Goal: Task Accomplishment & Management: Manage account settings

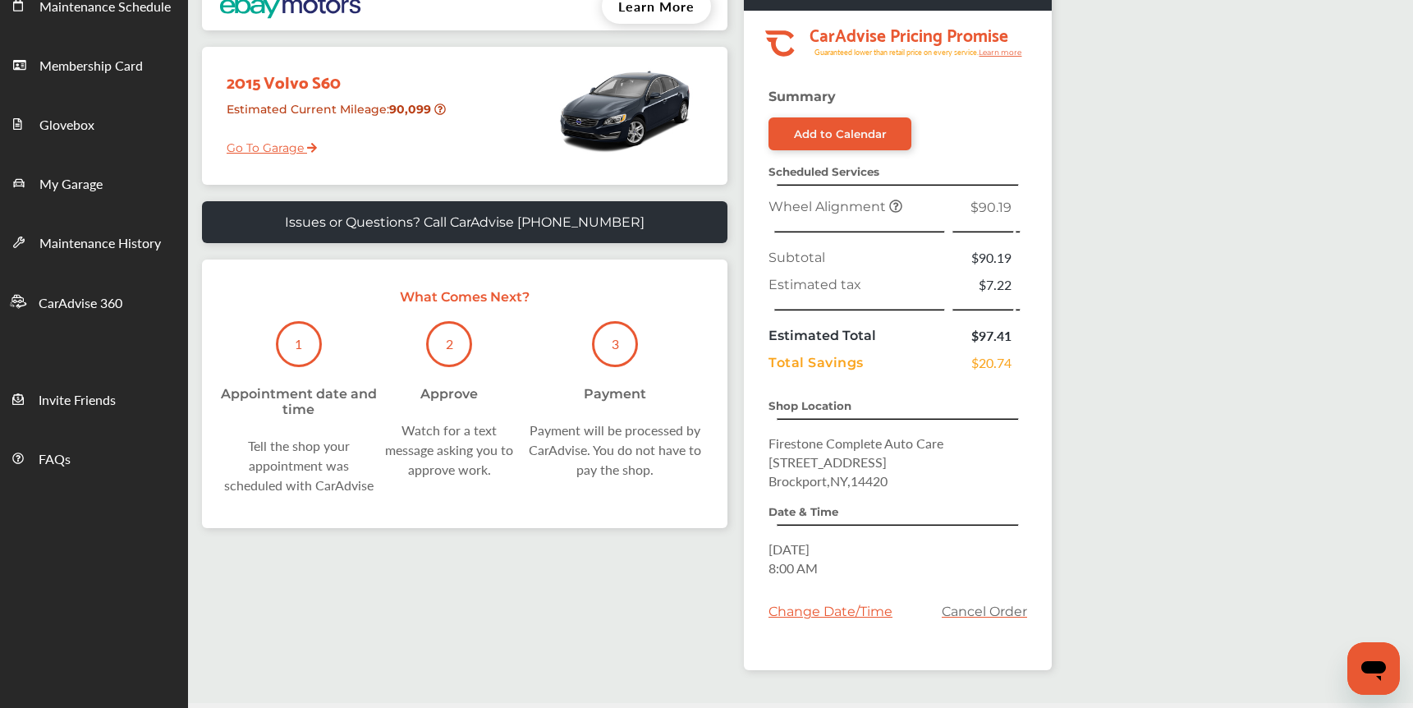
scroll to position [210, 0]
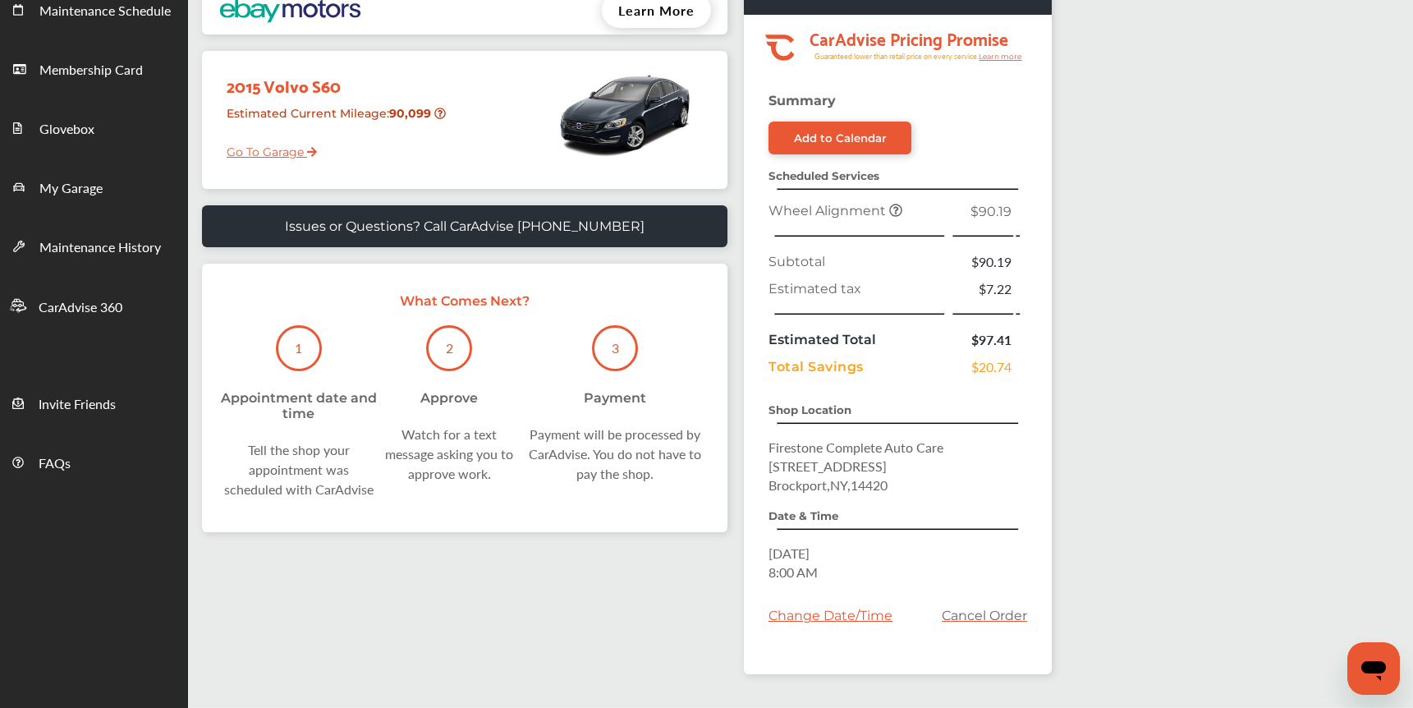
click at [991, 615] on link "Cancel Order" at bounding box center [984, 616] width 85 height 16
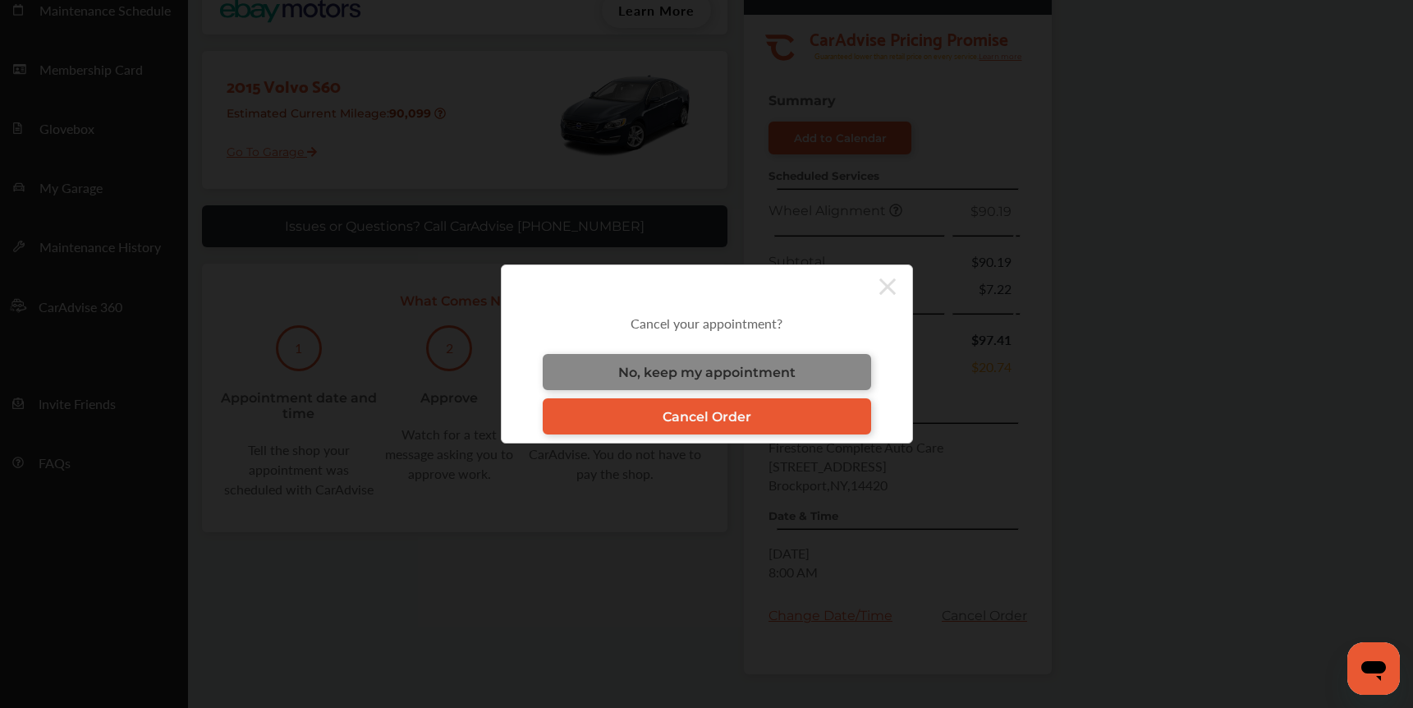
click at [732, 372] on span "No, keep my appointment" at bounding box center [706, 373] width 177 height 16
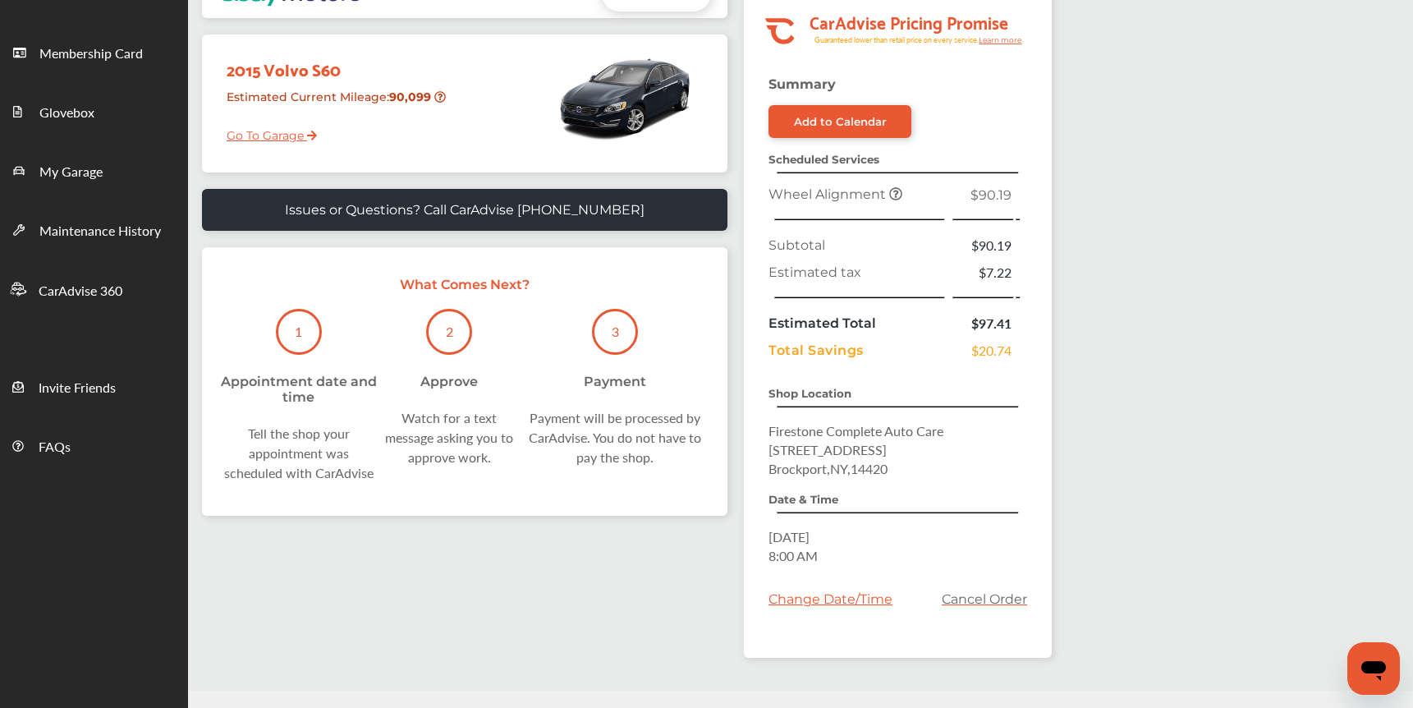
scroll to position [223, 0]
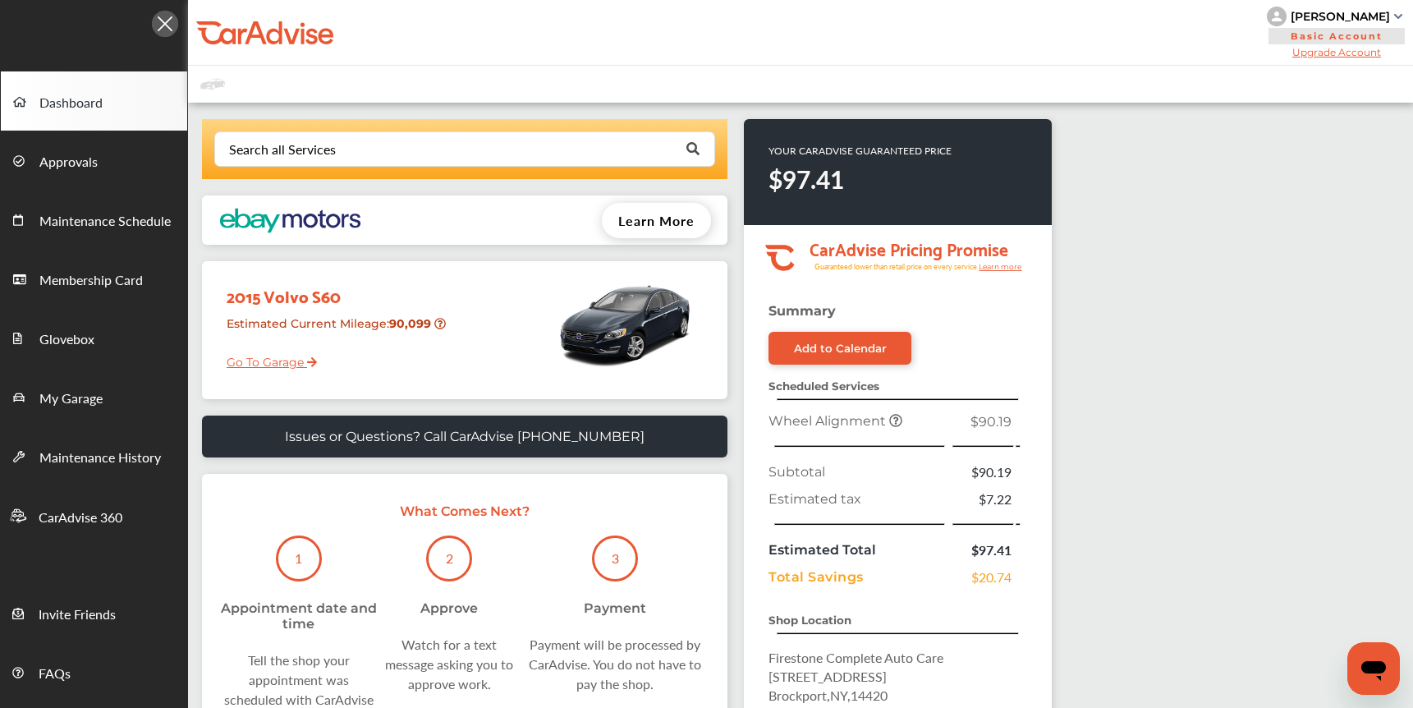
scroll to position [223, 0]
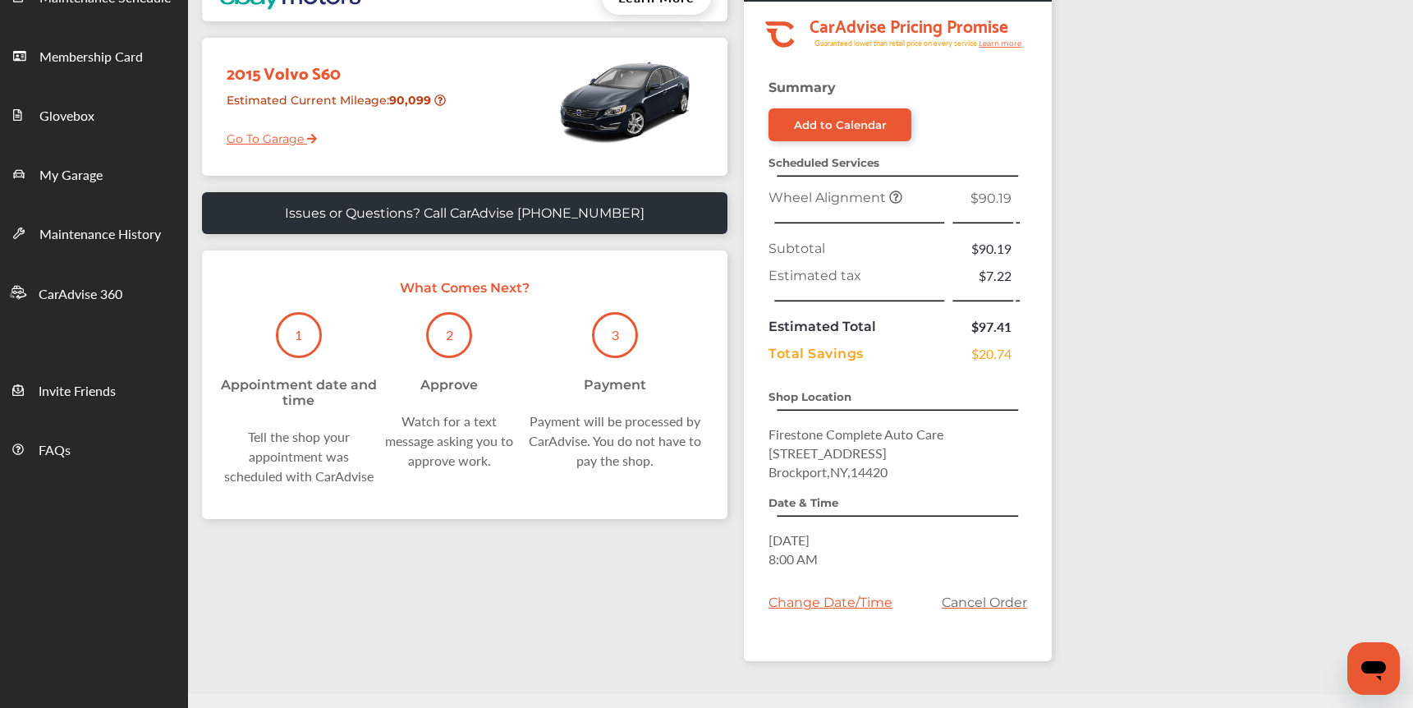
click at [974, 608] on link "Cancel Order" at bounding box center [984, 603] width 85 height 16
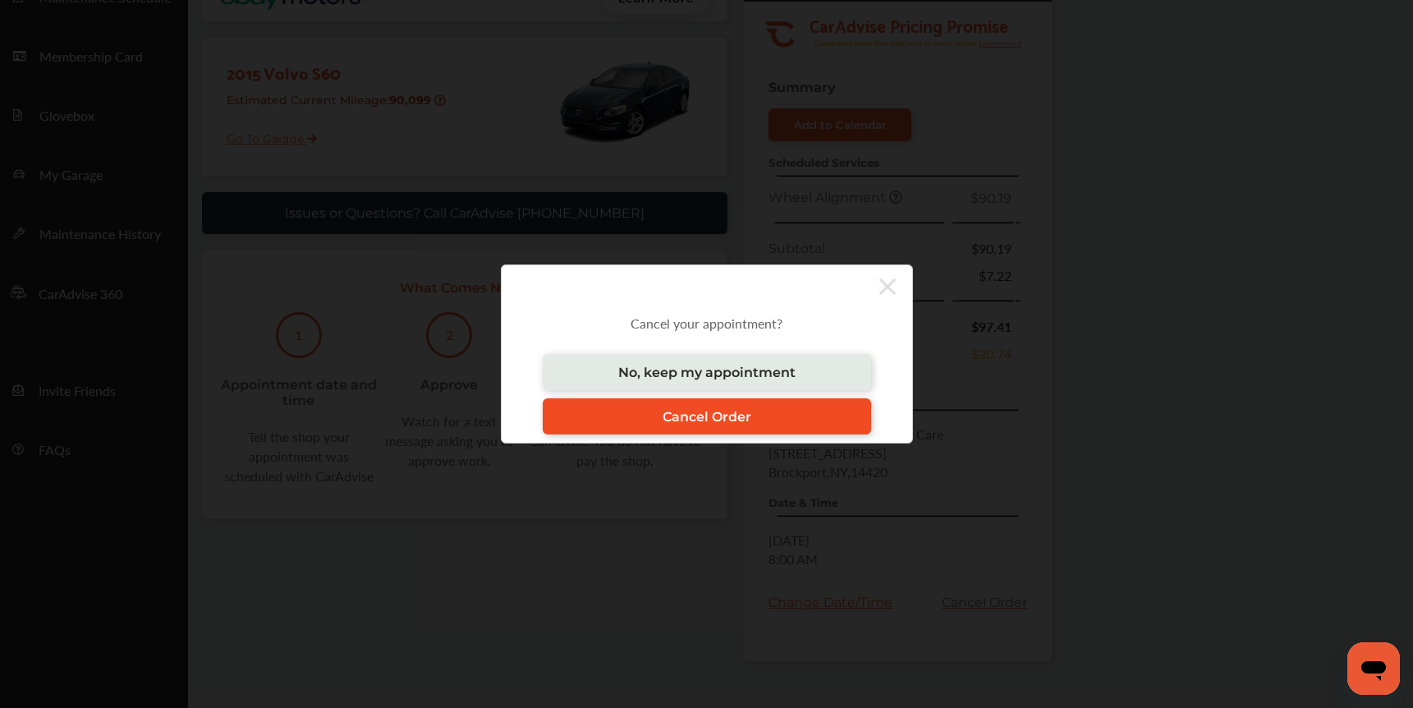
click at [715, 409] on span "Cancel Order" at bounding box center [707, 417] width 89 height 16
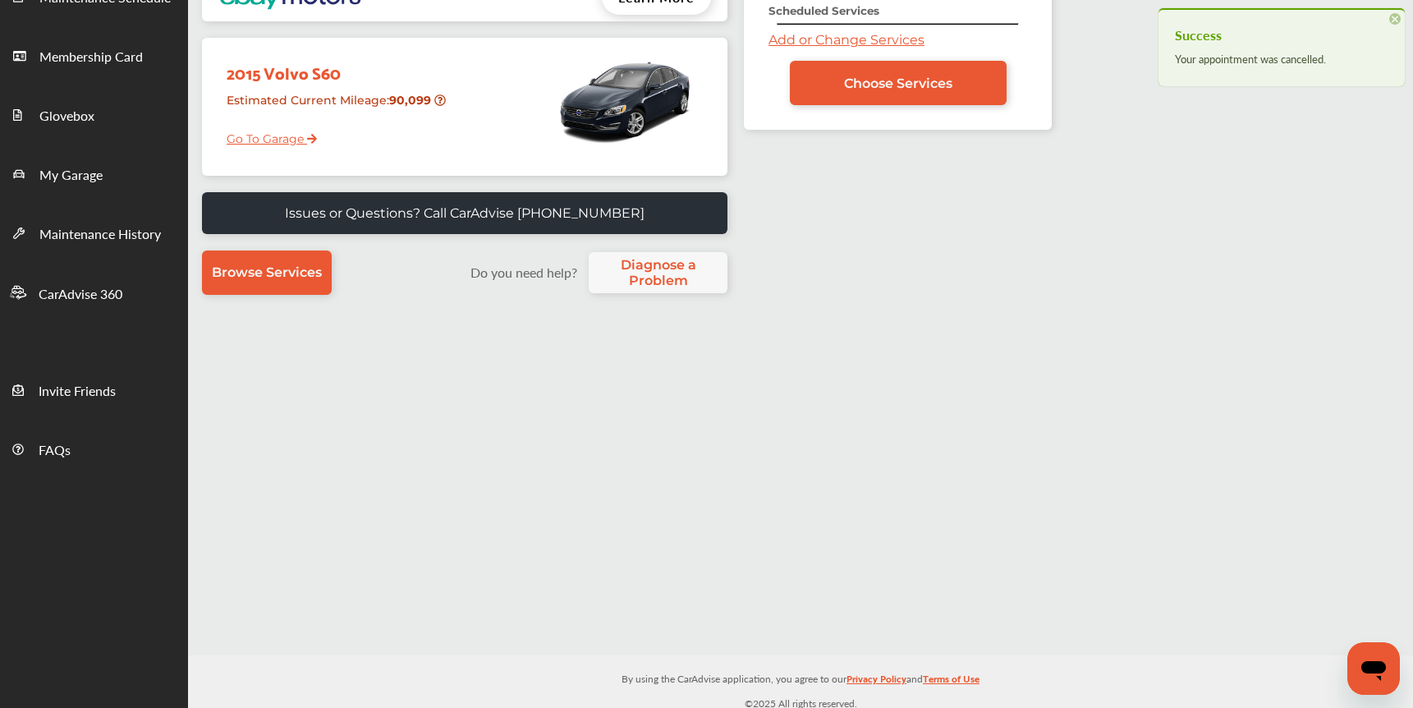
scroll to position [0, 0]
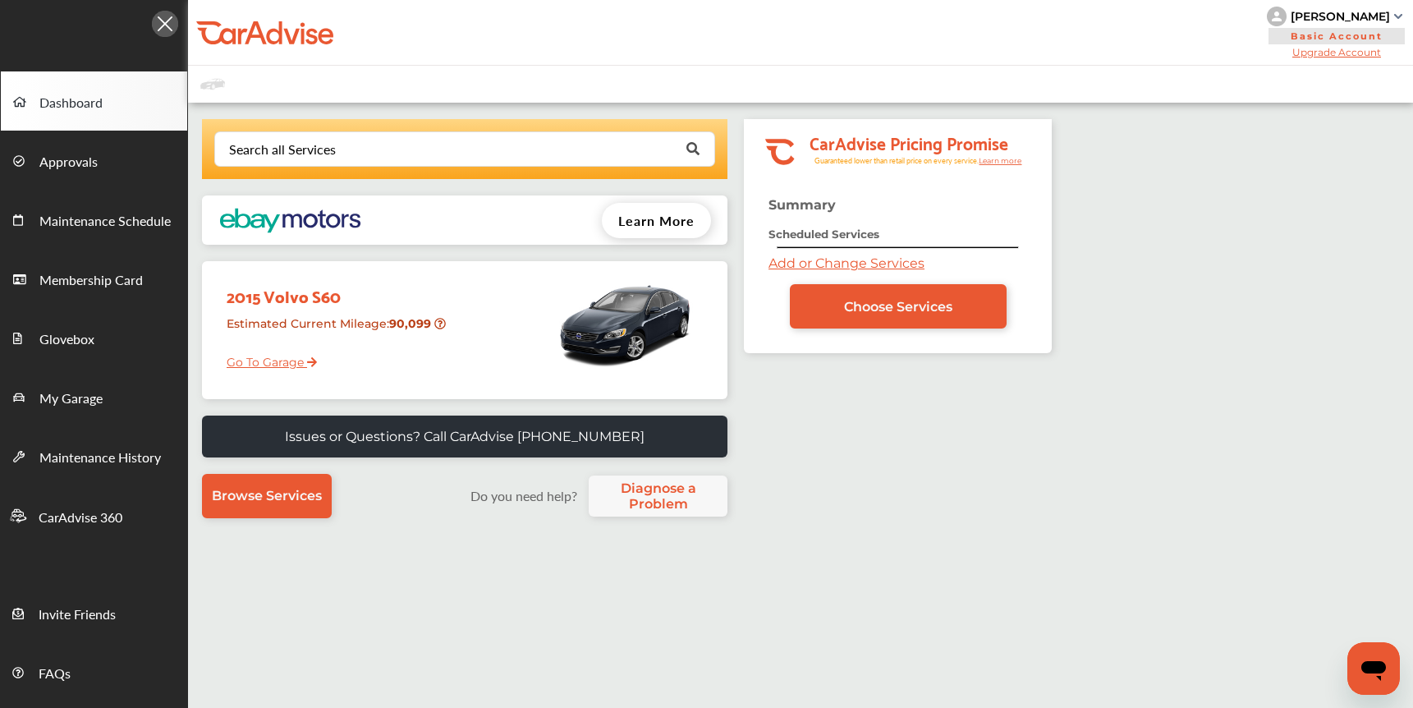
click at [310, 299] on div "2015 Volvo S60" at bounding box center [334, 289] width 241 height 40
click at [1373, 657] on icon "Open messaging window" at bounding box center [1374, 669] width 30 height 30
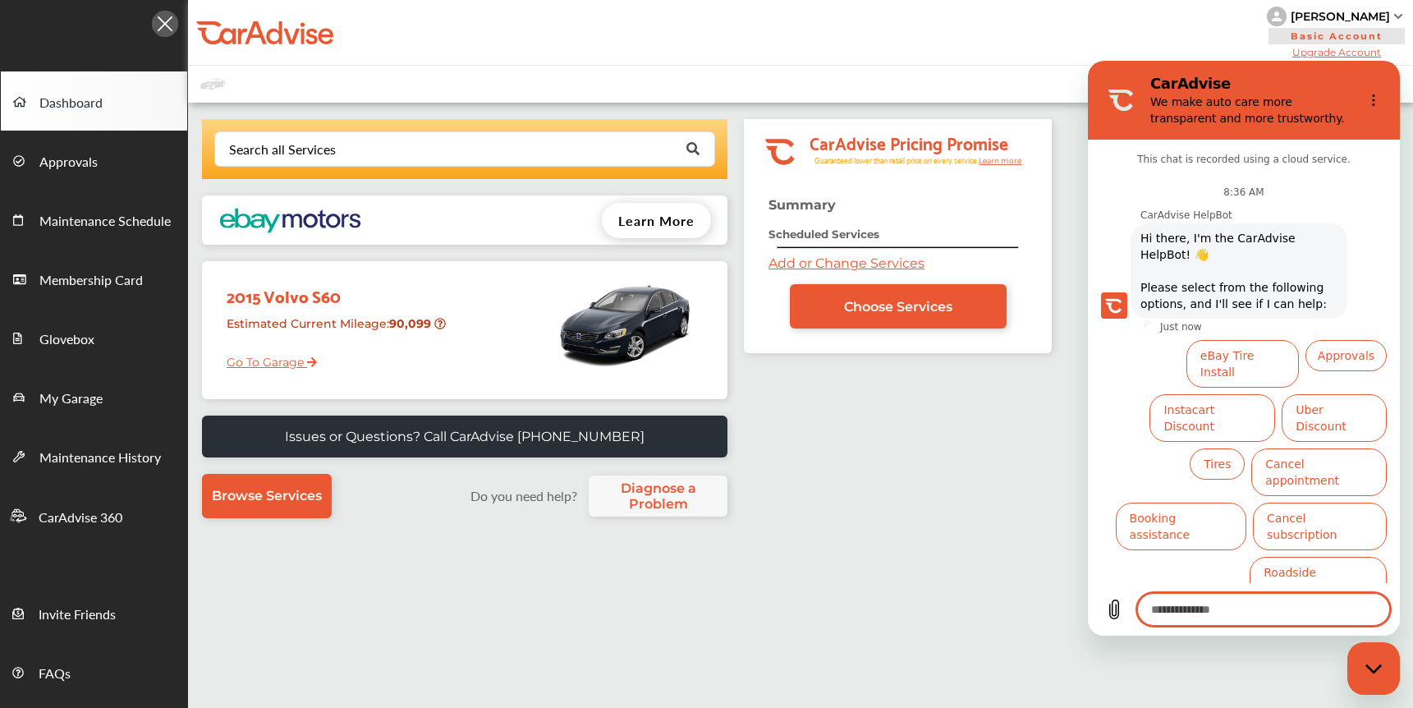
click at [874, 427] on div "Search all Services Looking for something we don’t seem to have? Contact us. .s…" at bounding box center [620, 490] width 864 height 743
click at [866, 419] on div "Search all Services Looking for something we don’t seem to have? Contact us. .s…" at bounding box center [620, 490] width 864 height 743
click at [1382, 673] on icon "Close messaging window" at bounding box center [1374, 669] width 17 height 11
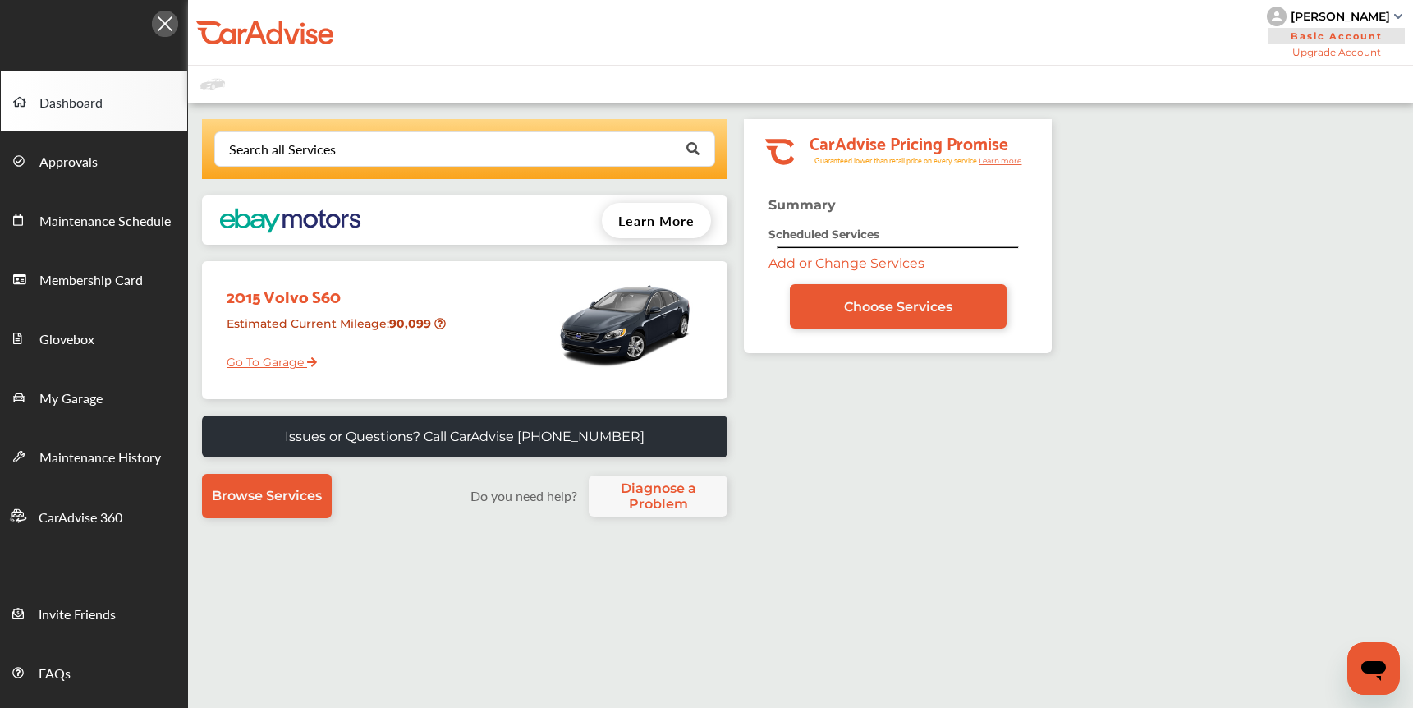
click at [1398, 15] on img at bounding box center [1398, 16] width 8 height 5
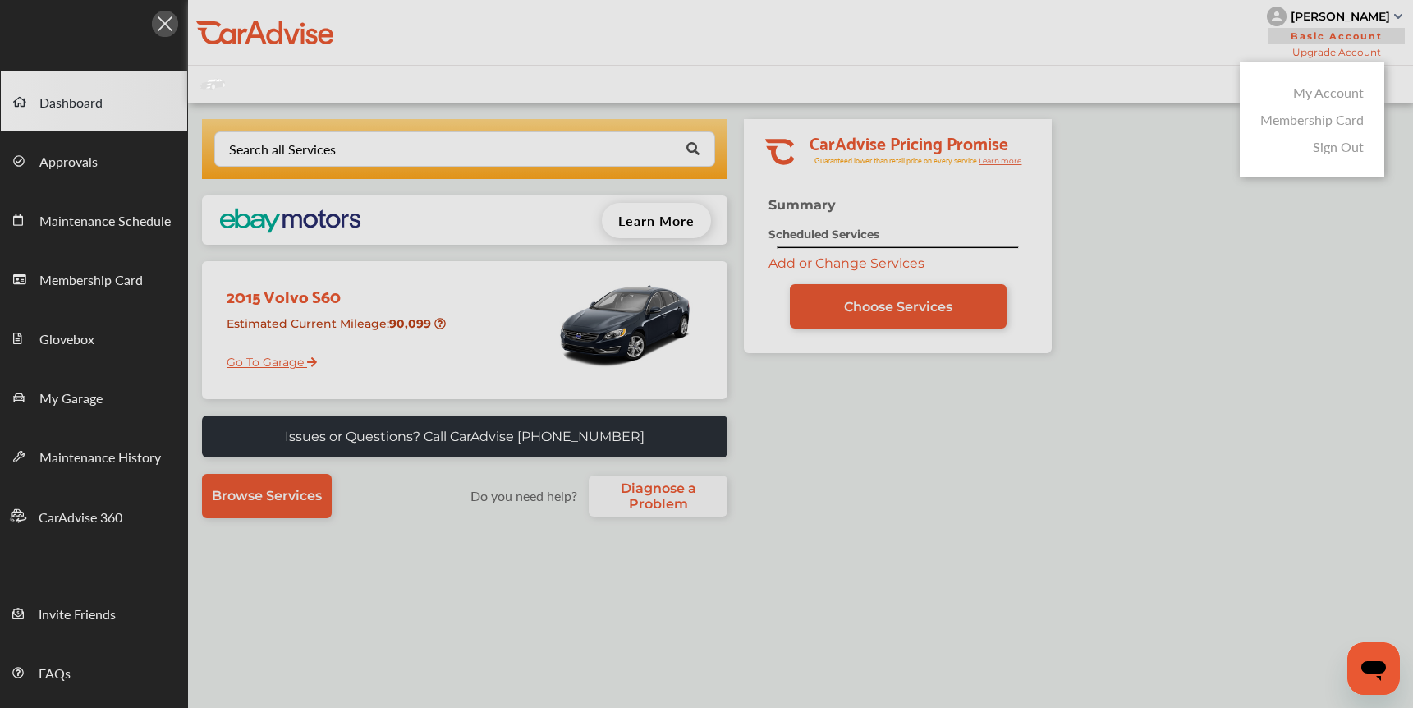
type textarea "*"
